Goal: Task Accomplishment & Management: Manage account settings

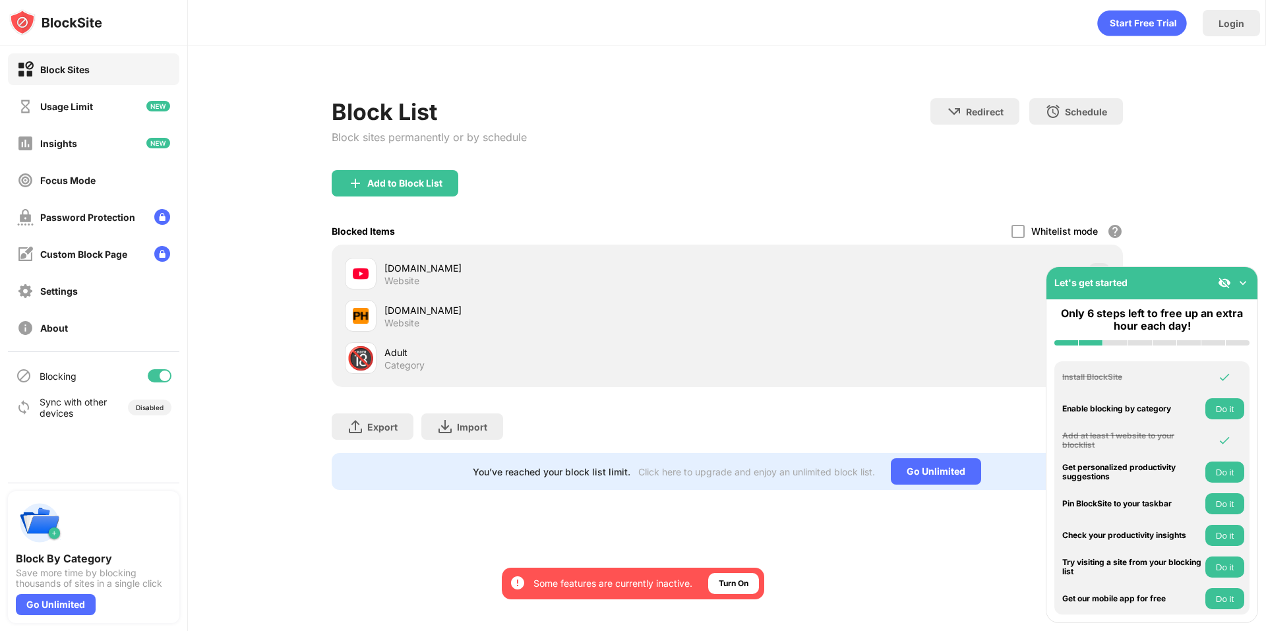
click at [357, 282] on div at bounding box center [361, 274] width 32 height 32
click at [391, 264] on div "[DOMAIN_NAME]" at bounding box center [556, 268] width 343 height 14
click at [1246, 284] on img at bounding box center [1243, 282] width 13 height 13
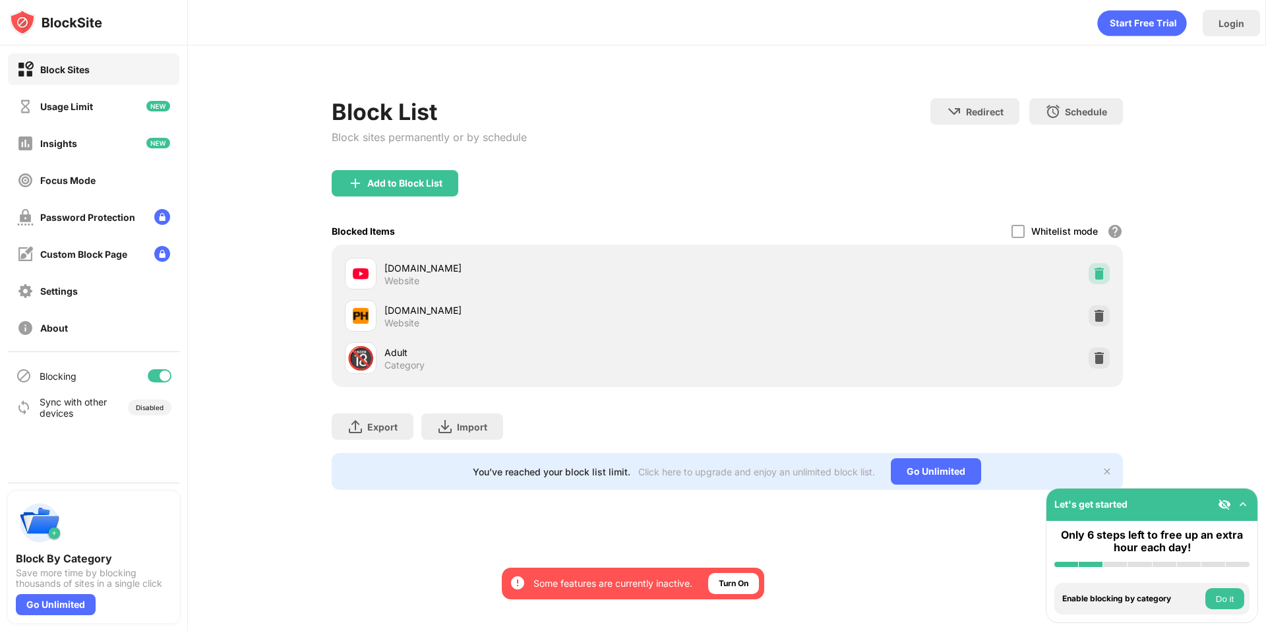
click at [1105, 271] on img at bounding box center [1099, 273] width 13 height 13
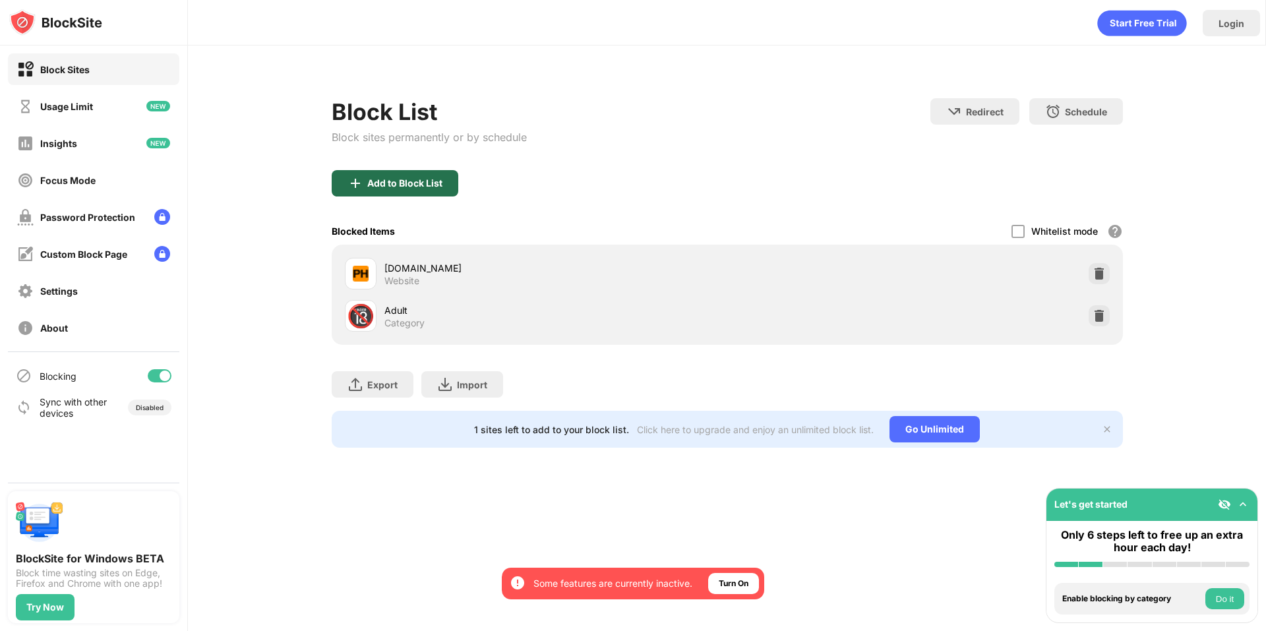
click at [365, 189] on div "Add to Block List" at bounding box center [395, 183] width 127 height 26
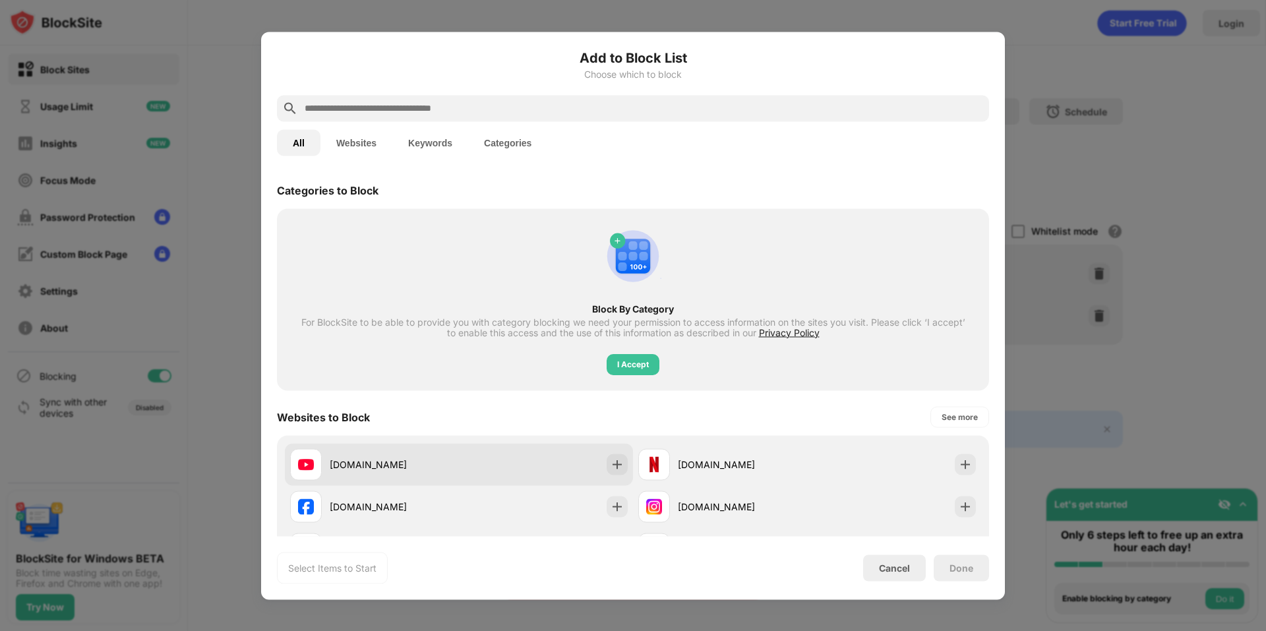
click at [414, 467] on div "[DOMAIN_NAME]" at bounding box center [394, 465] width 129 height 14
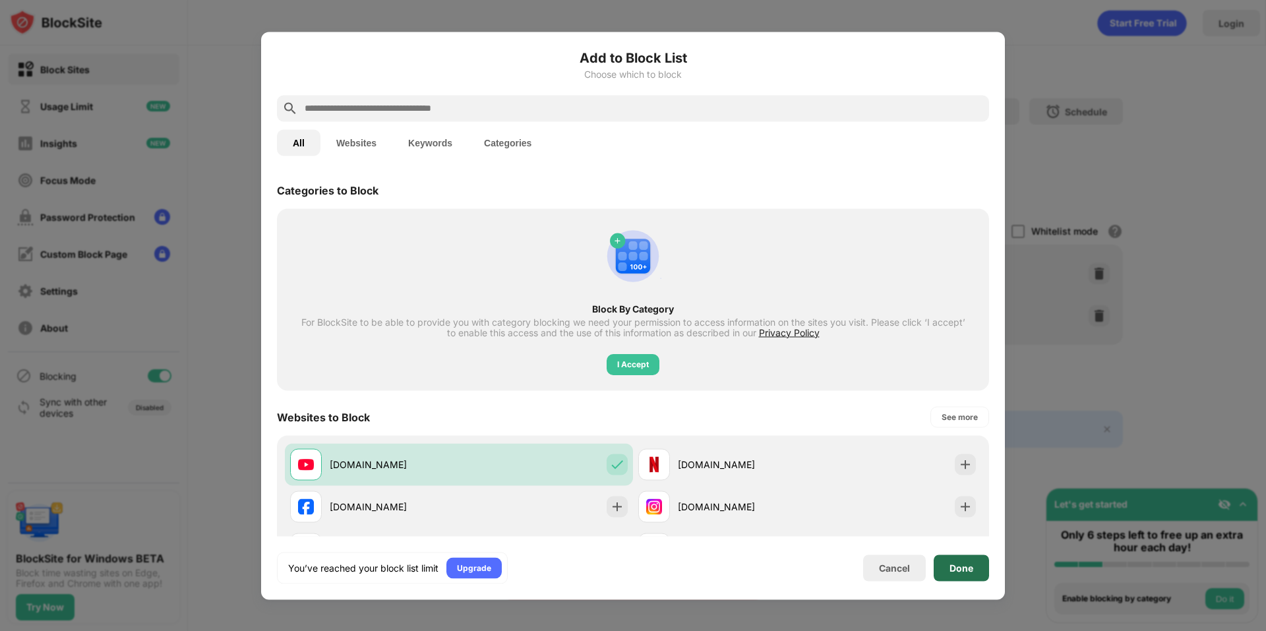
click at [969, 571] on div "Done" at bounding box center [962, 568] width 24 height 11
